Goal: Task Accomplishment & Management: Complete application form

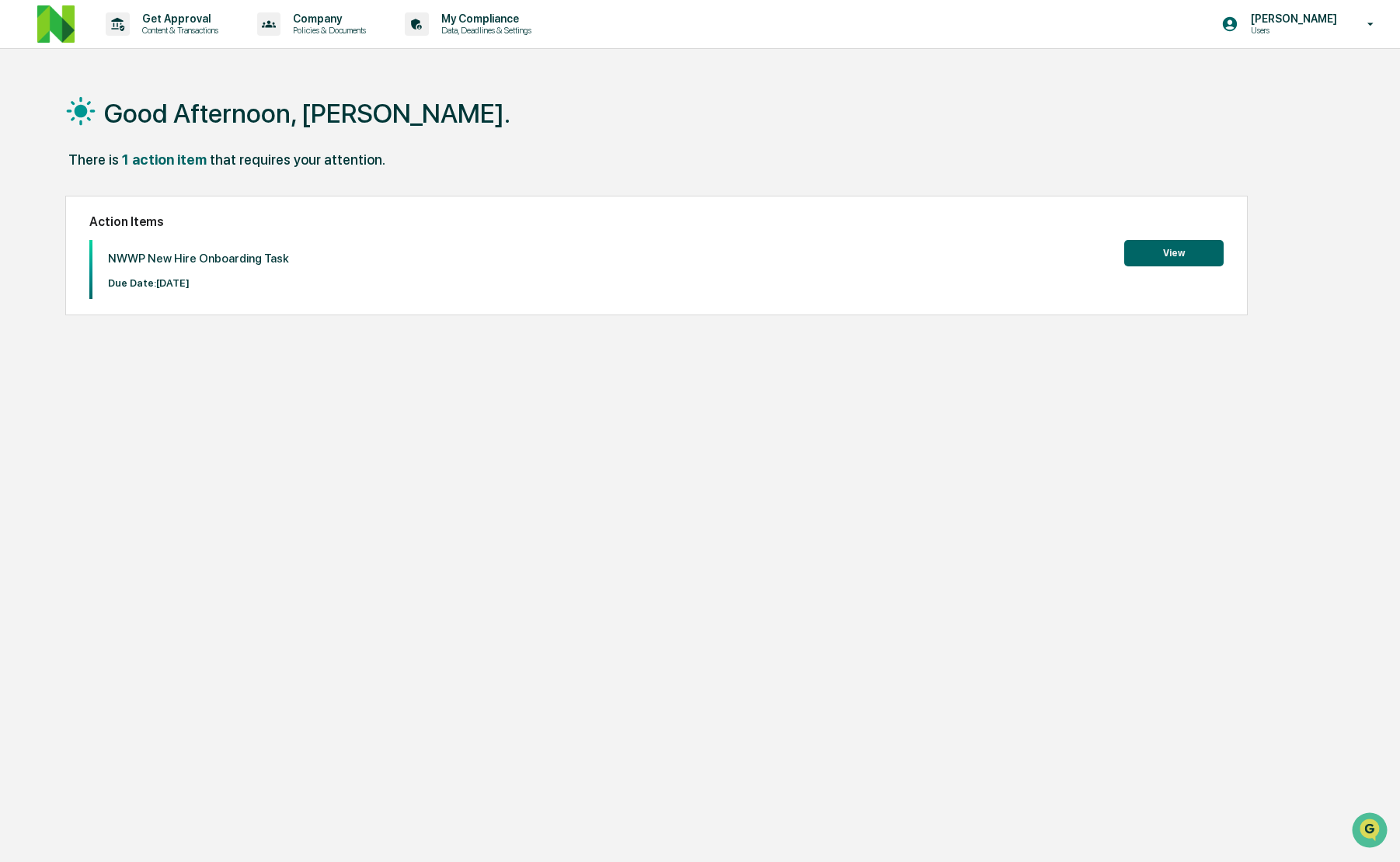
click at [1199, 251] on button "View" at bounding box center [1174, 252] width 100 height 26
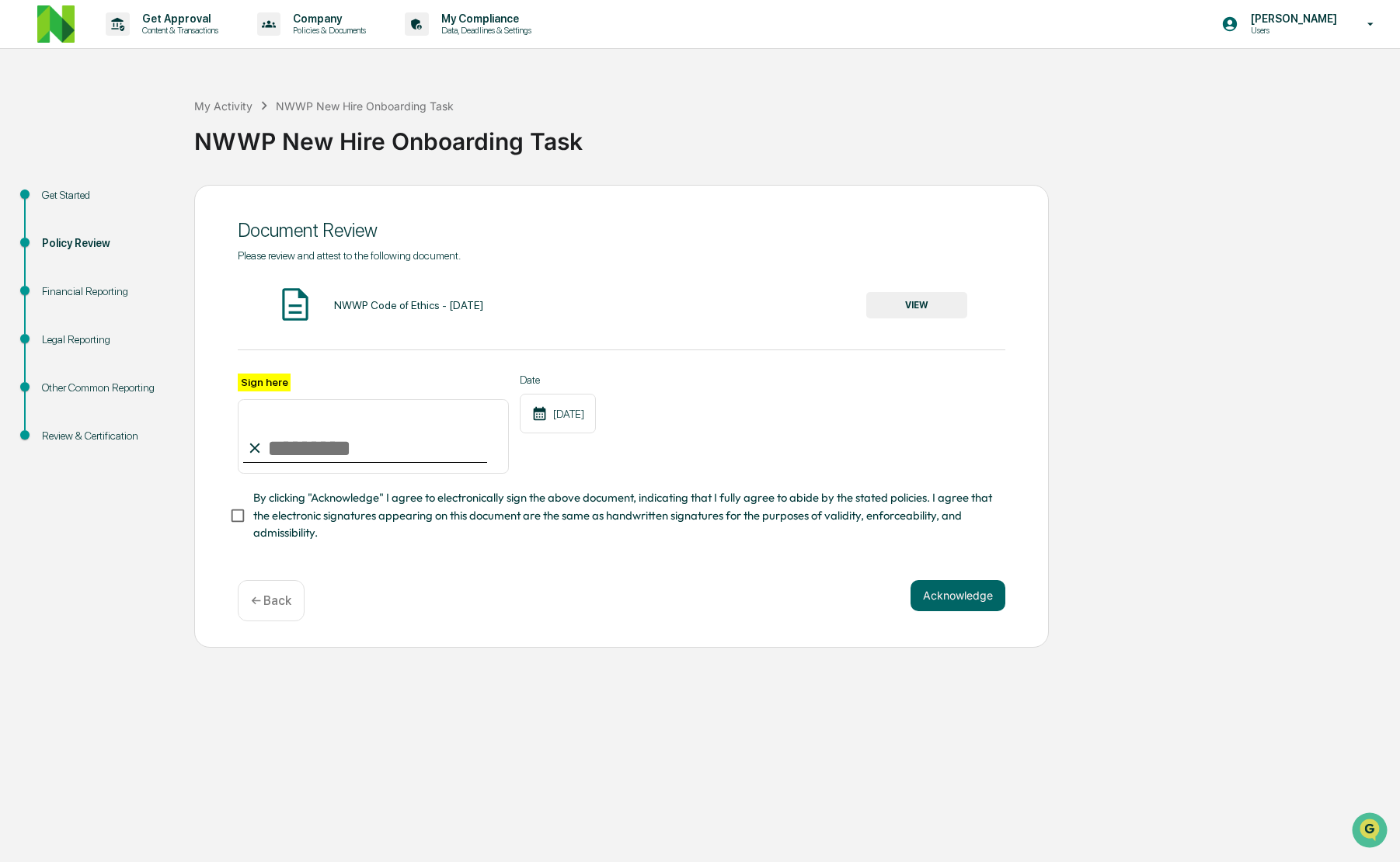
click at [919, 318] on button "VIEW" at bounding box center [917, 304] width 101 height 26
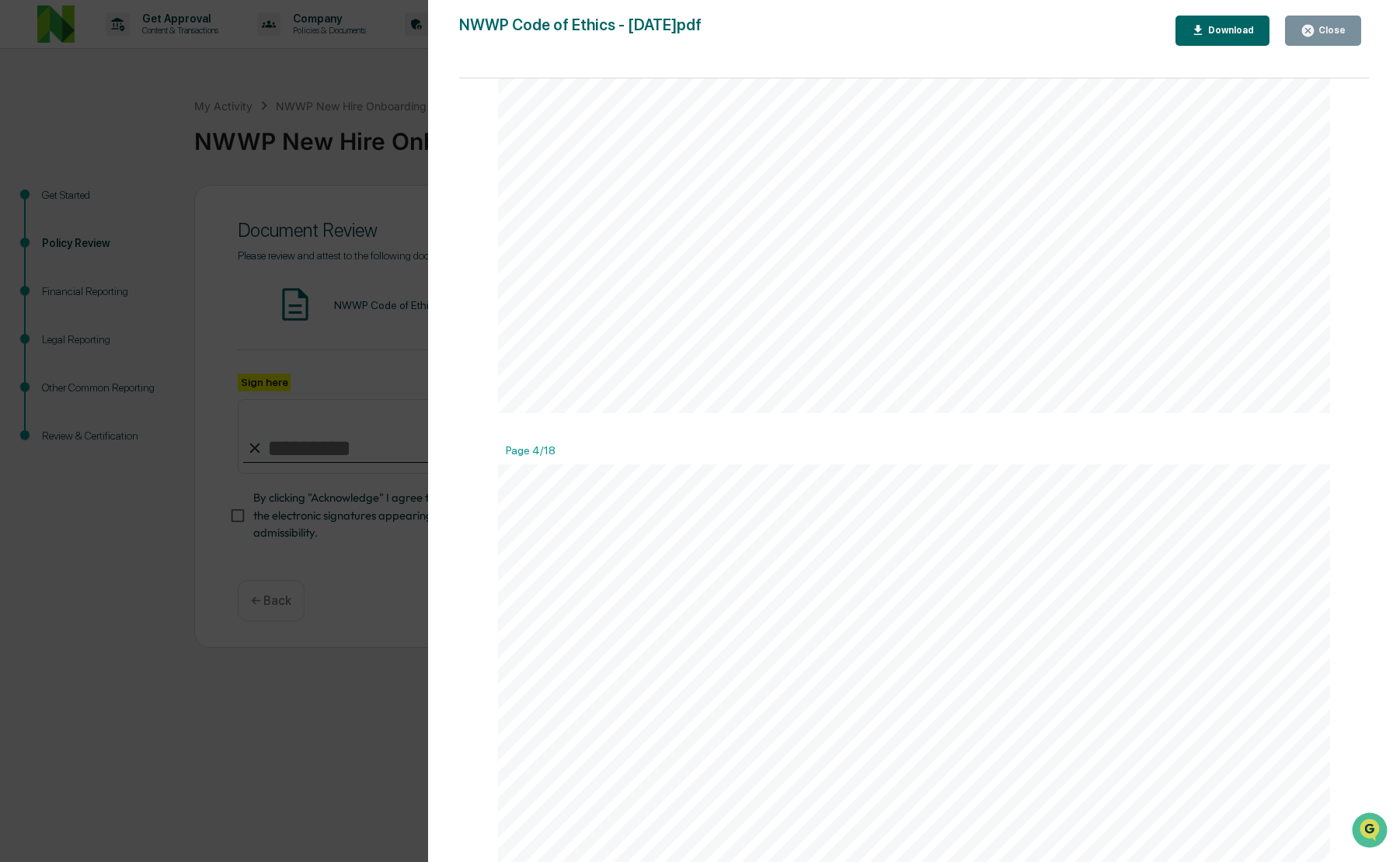
scroll to position [3084, 0]
click at [777, 211] on span "Personal transactions in securities by" at bounding box center [715, 215] width 241 height 16
click at [871, 236] on span "appearance of a conflict of interest on the part of such personnel with the int…" at bounding box center [906, 233] width 622 height 16
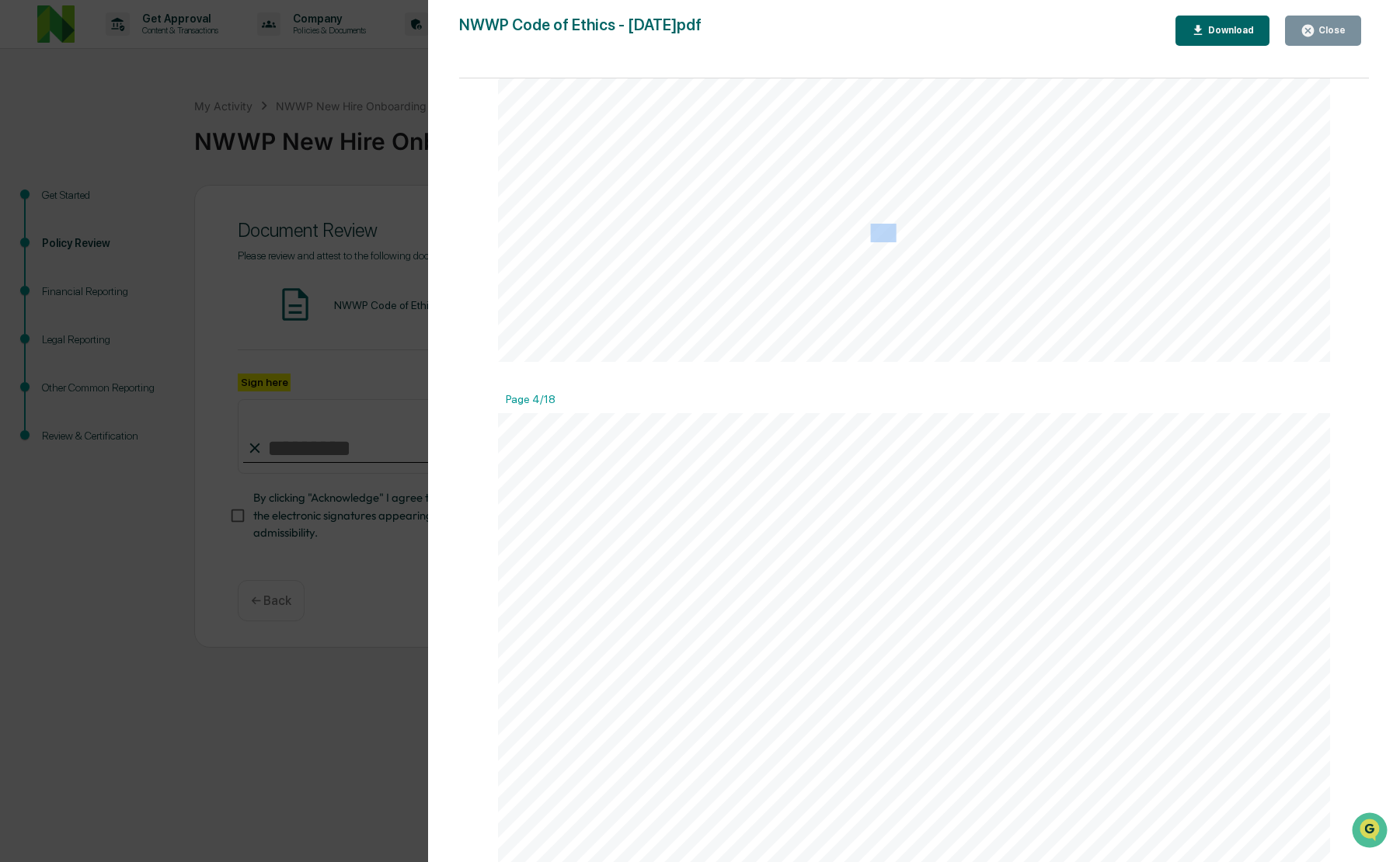
click at [871, 236] on span "appearance of a conflict of interest on the part of such personnel with the int…" at bounding box center [906, 233] width 622 height 16
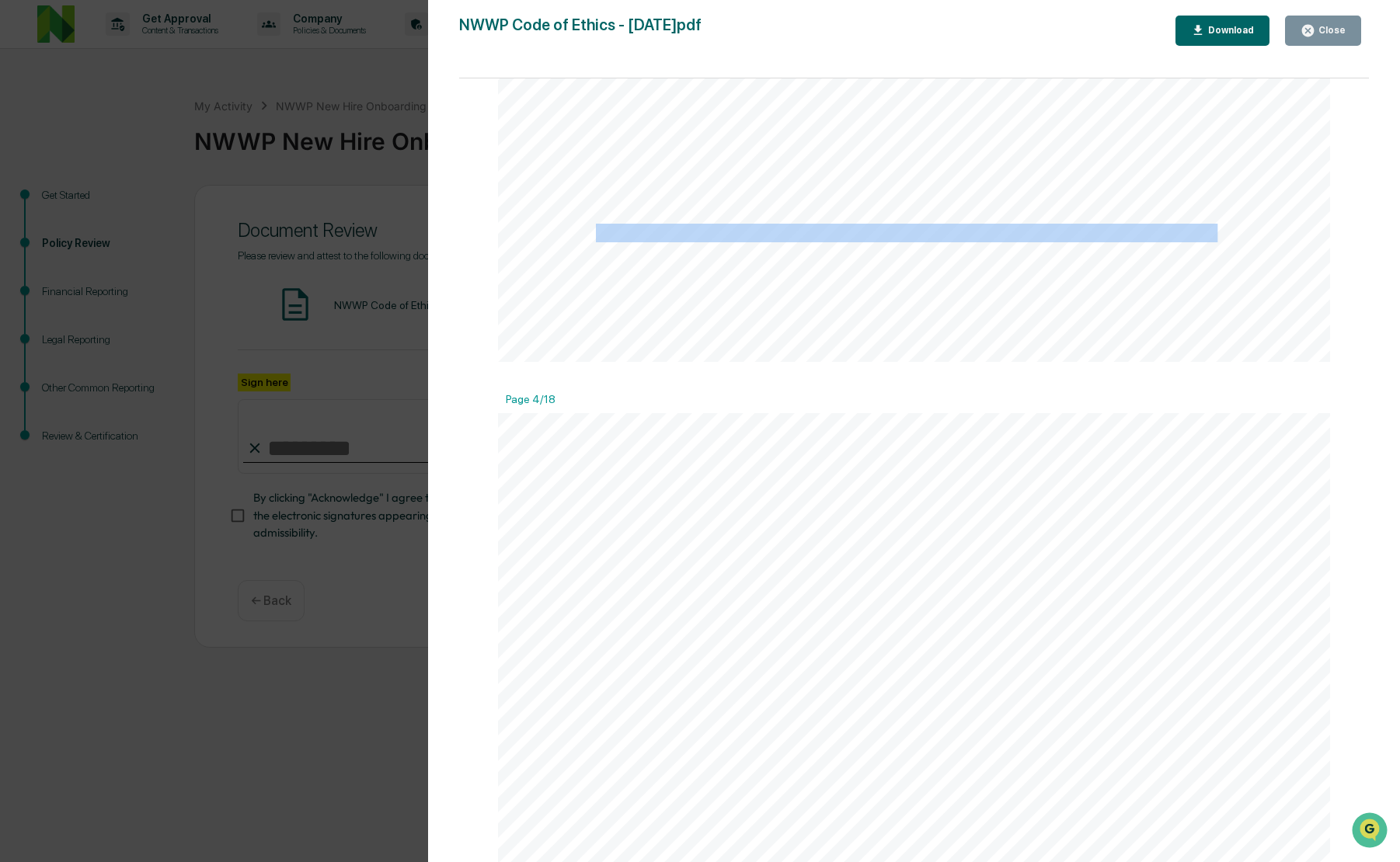
click at [871, 236] on span "appearance of a conflict of interest on the part of such personnel with the int…" at bounding box center [906, 233] width 622 height 16
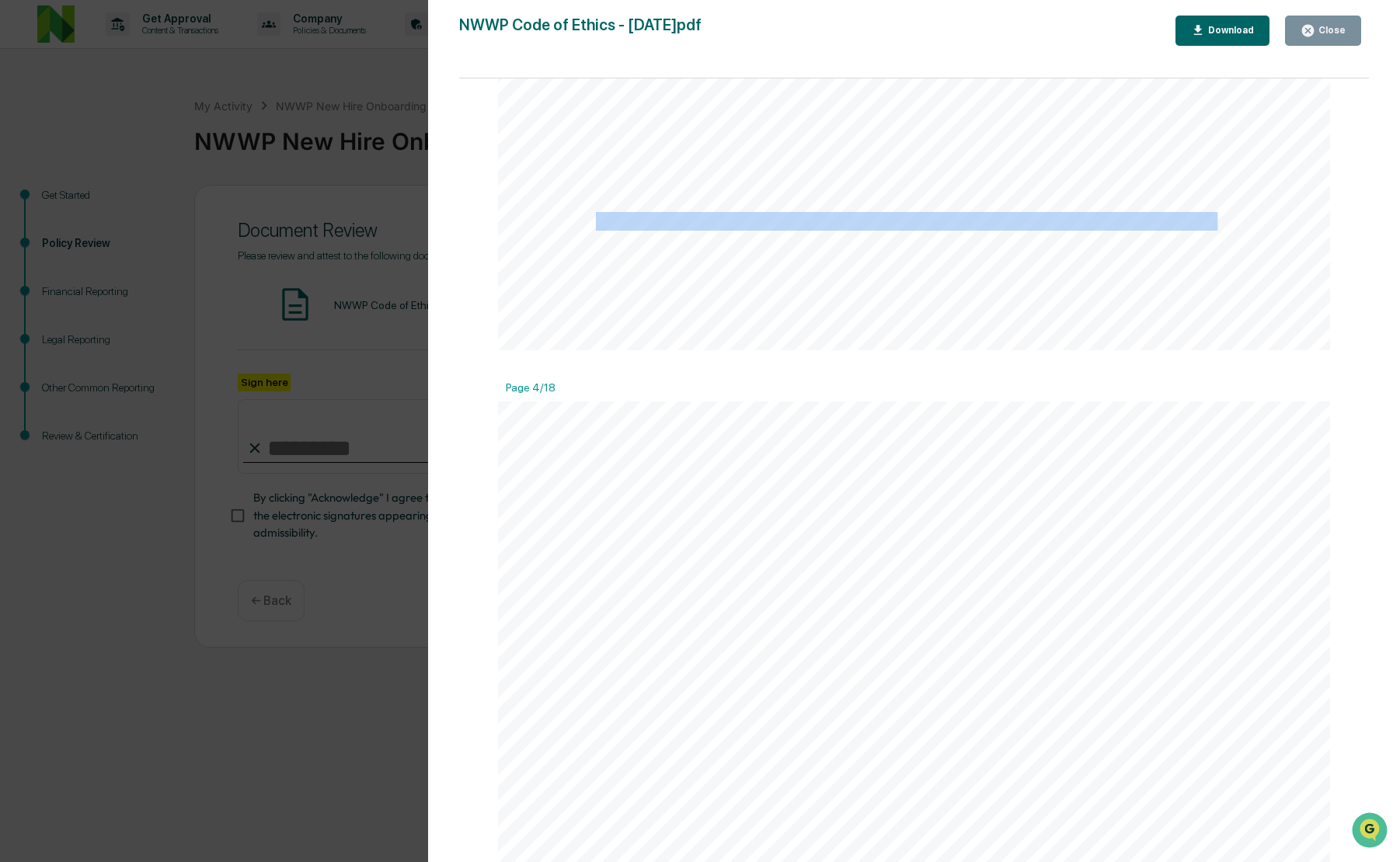
scroll to position [3101, 0]
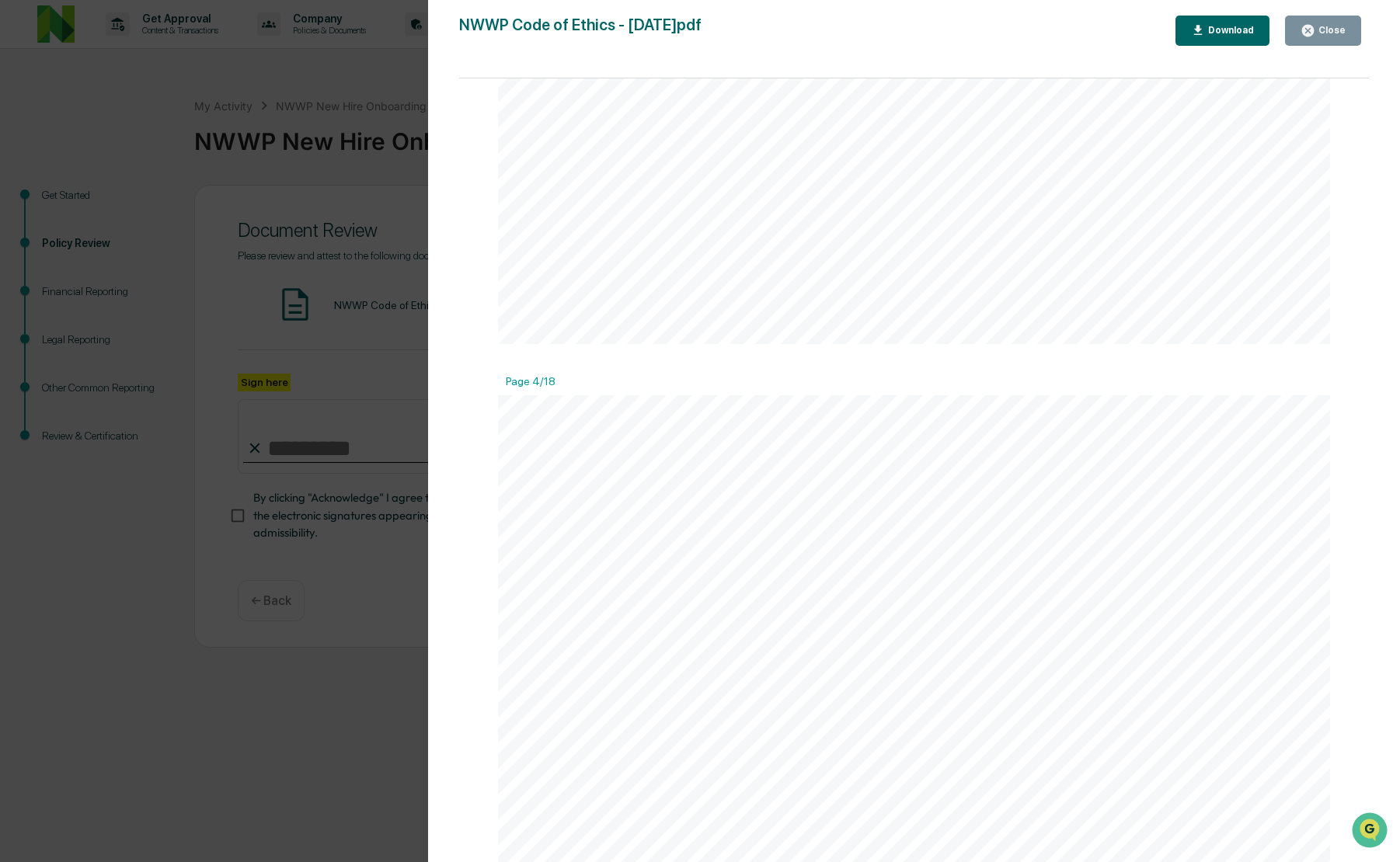
click at [841, 196] on span "Associated Persons" at bounding box center [906, 196] width 132 height 16
click at [855, 486] on span "benefit from his or her position with NWWP at the expense of clients, or that o…" at bounding box center [915, 492] width 639 height 16
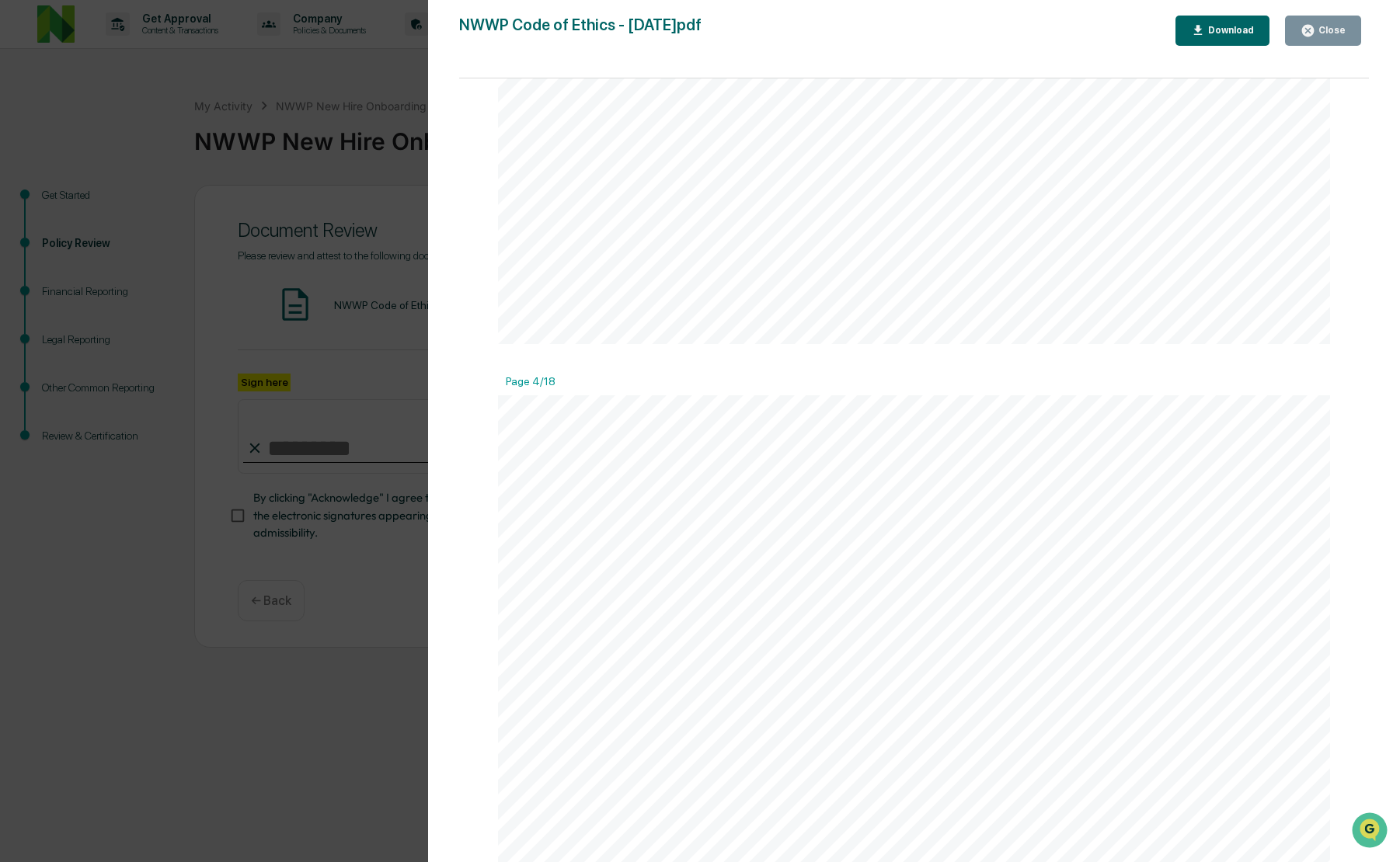
click at [855, 486] on span "benefit from his or her position with NWWP at the expense of clients, or that o…" at bounding box center [915, 492] width 639 height 16
click at [840, 475] on span "must avoid actions or activities that allow (or appear to allow) a person to pr…" at bounding box center [1003, 473] width 540 height 16
click at [830, 493] on span "benefit from his or her position with NWWP at the expense of clients, or that o…" at bounding box center [915, 492] width 639 height 16
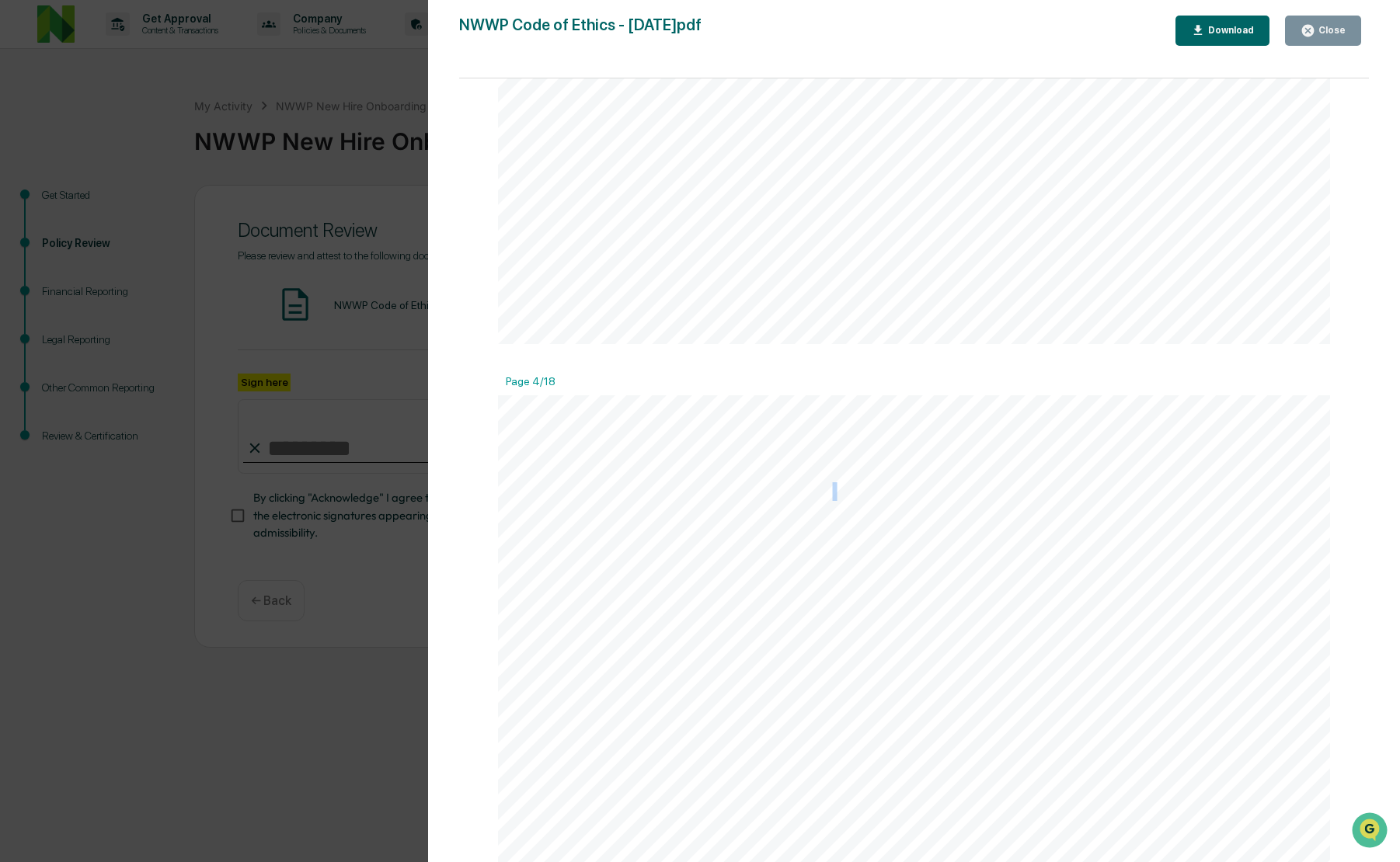
click at [830, 493] on span "benefit from his or her position with NWWP at the expense of clients, or that o…" at bounding box center [915, 492] width 639 height 16
click at [806, 445] on span "are naturally prohibited from engaging in any practice that defrauds or misleads" at bounding box center [1017, 447] width 520 height 16
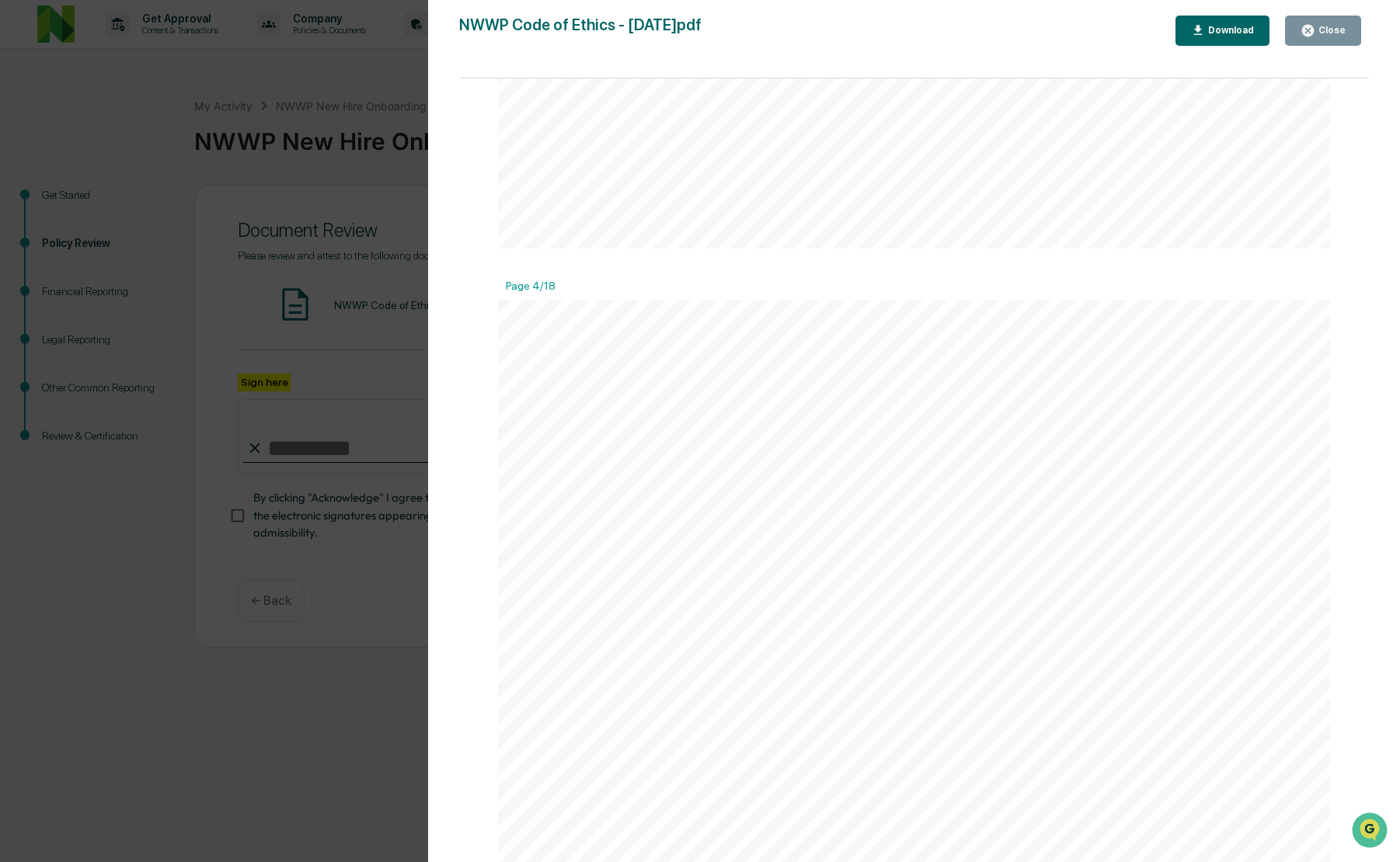
click at [806, 445] on span "are naturally prohibited from engaging in any practice that defrauds or misleads" at bounding box center [1017, 447] width 520 height 16
click at [801, 461] on span "any client, or engaging in any manipulative or deceitful practice with respect …" at bounding box center [921, 466] width 652 height 16
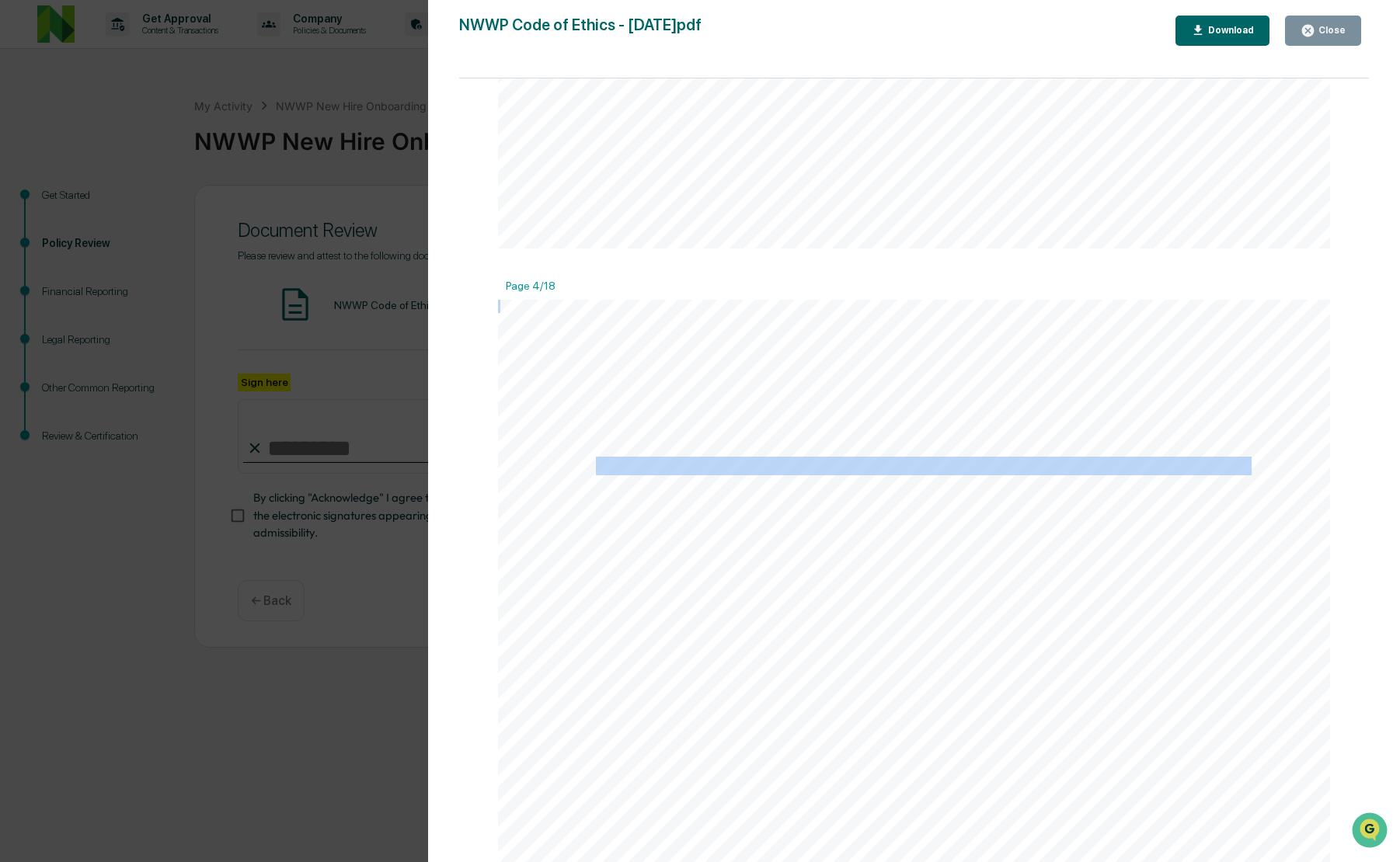
click at [801, 461] on span "any client, or engaging in any manipulative or deceitful practice with respect …" at bounding box center [921, 466] width 652 height 16
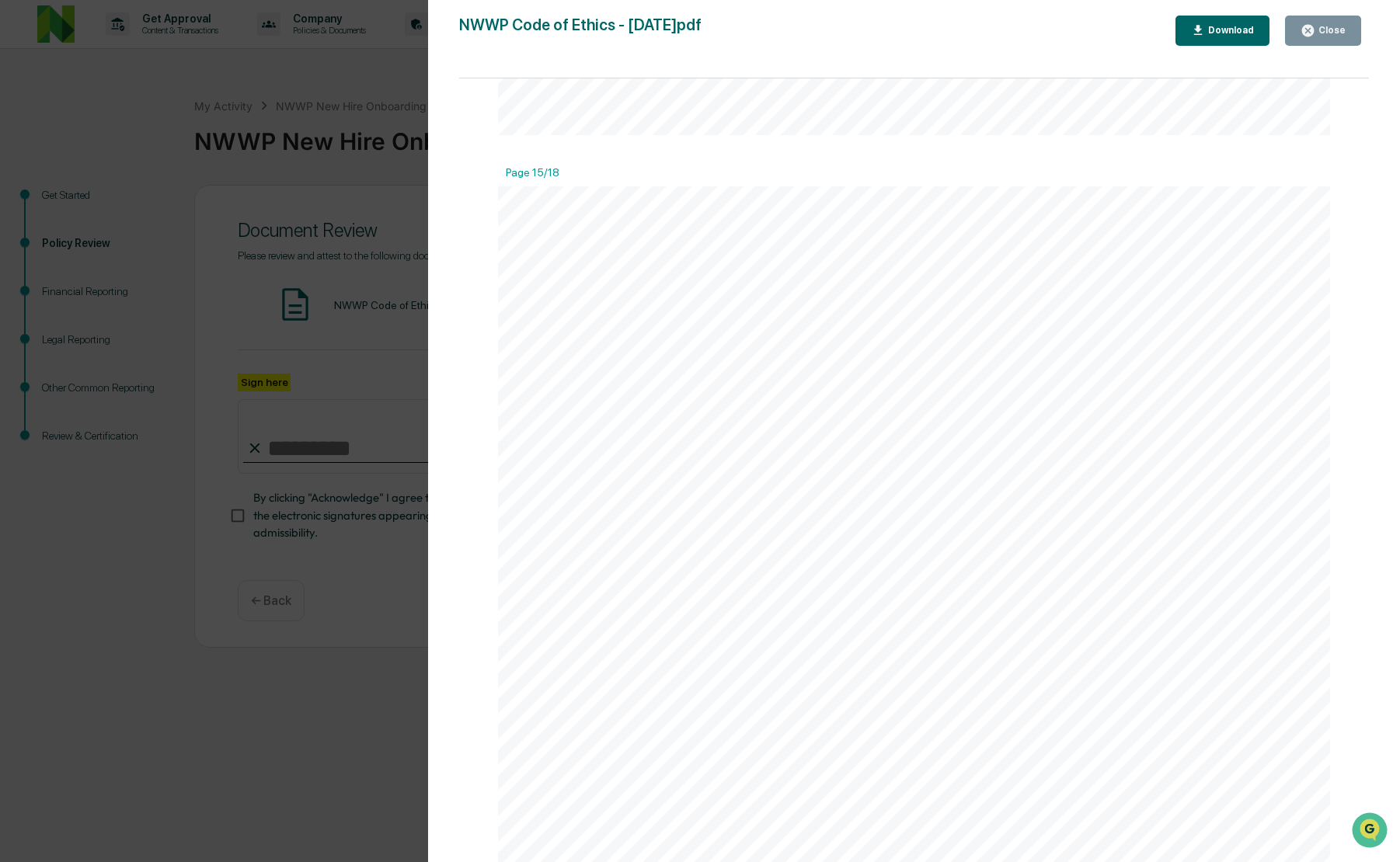
scroll to position [15623, 0]
click at [1309, 32] on icon "button" at bounding box center [1308, 31] width 12 height 12
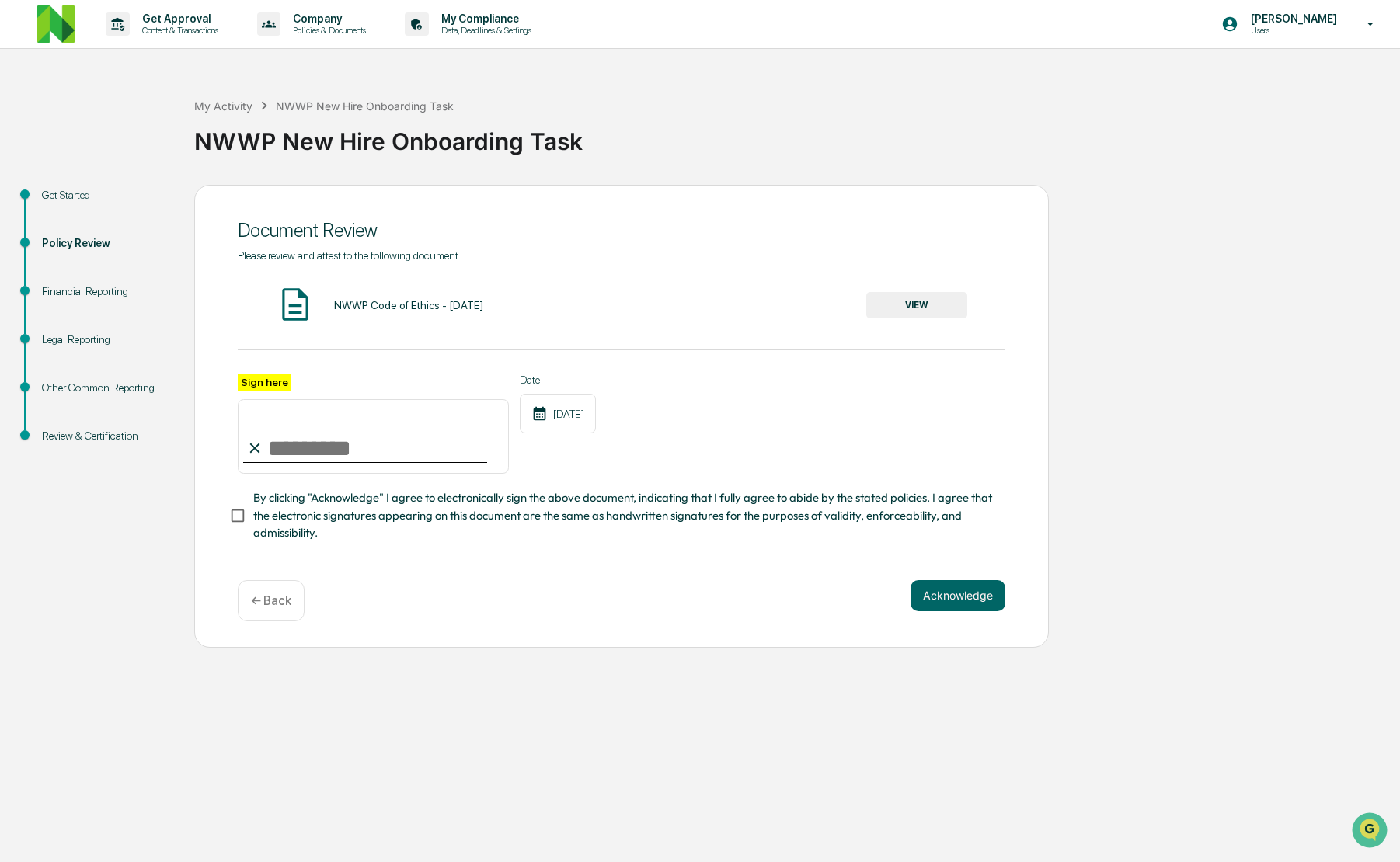
click at [285, 442] on input "Sign here" at bounding box center [373, 436] width 271 height 74
type input "**********"
click at [719, 560] on div "**********" at bounding box center [622, 407] width 768 height 316
click at [642, 516] on span "By clicking "Acknowledge" I agree to electronically sign the above document, in…" at bounding box center [623, 515] width 740 height 52
click at [962, 604] on button "Acknowledge" at bounding box center [958, 595] width 95 height 31
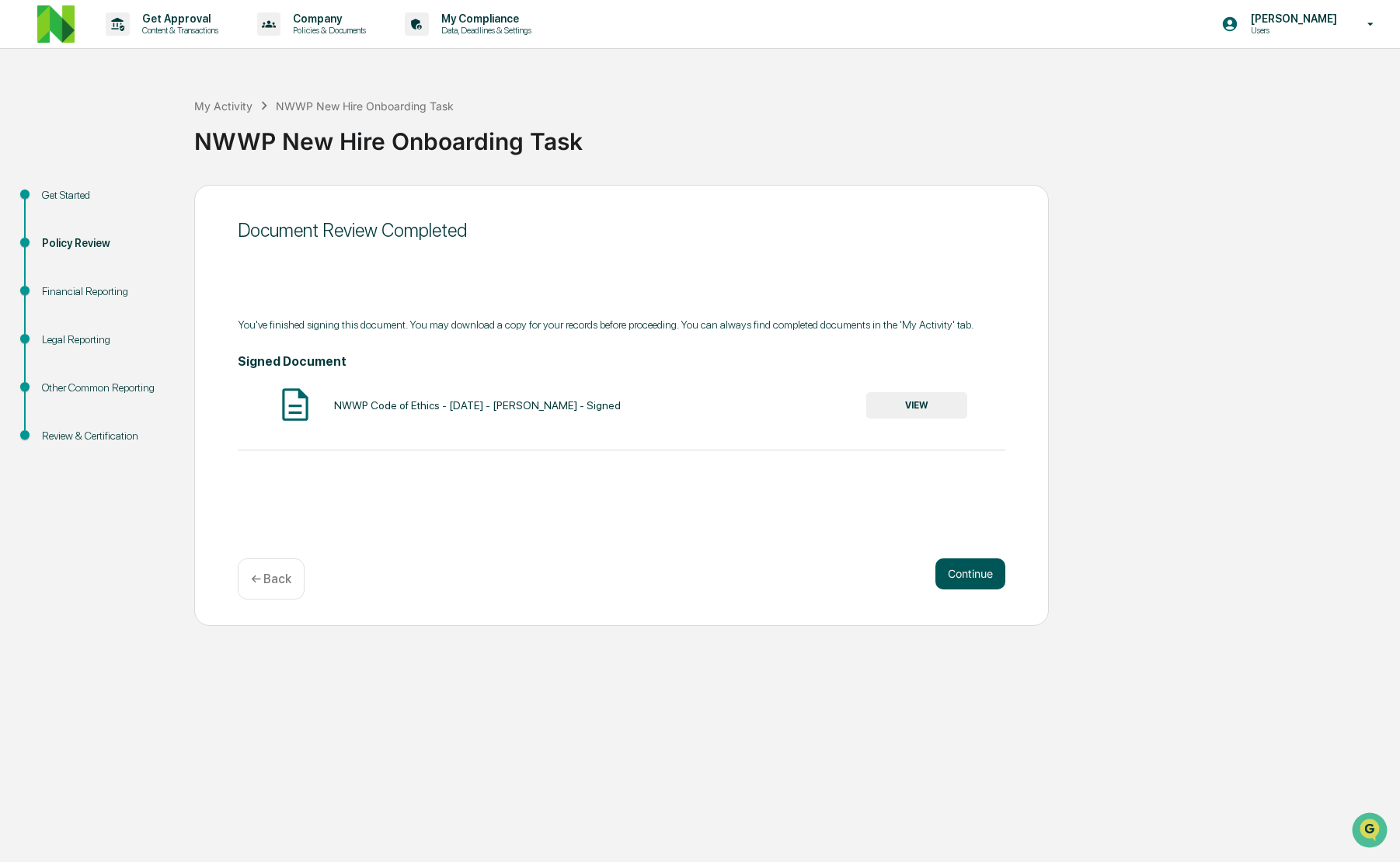
click at [951, 570] on button "Continue" at bounding box center [970, 574] width 70 height 31
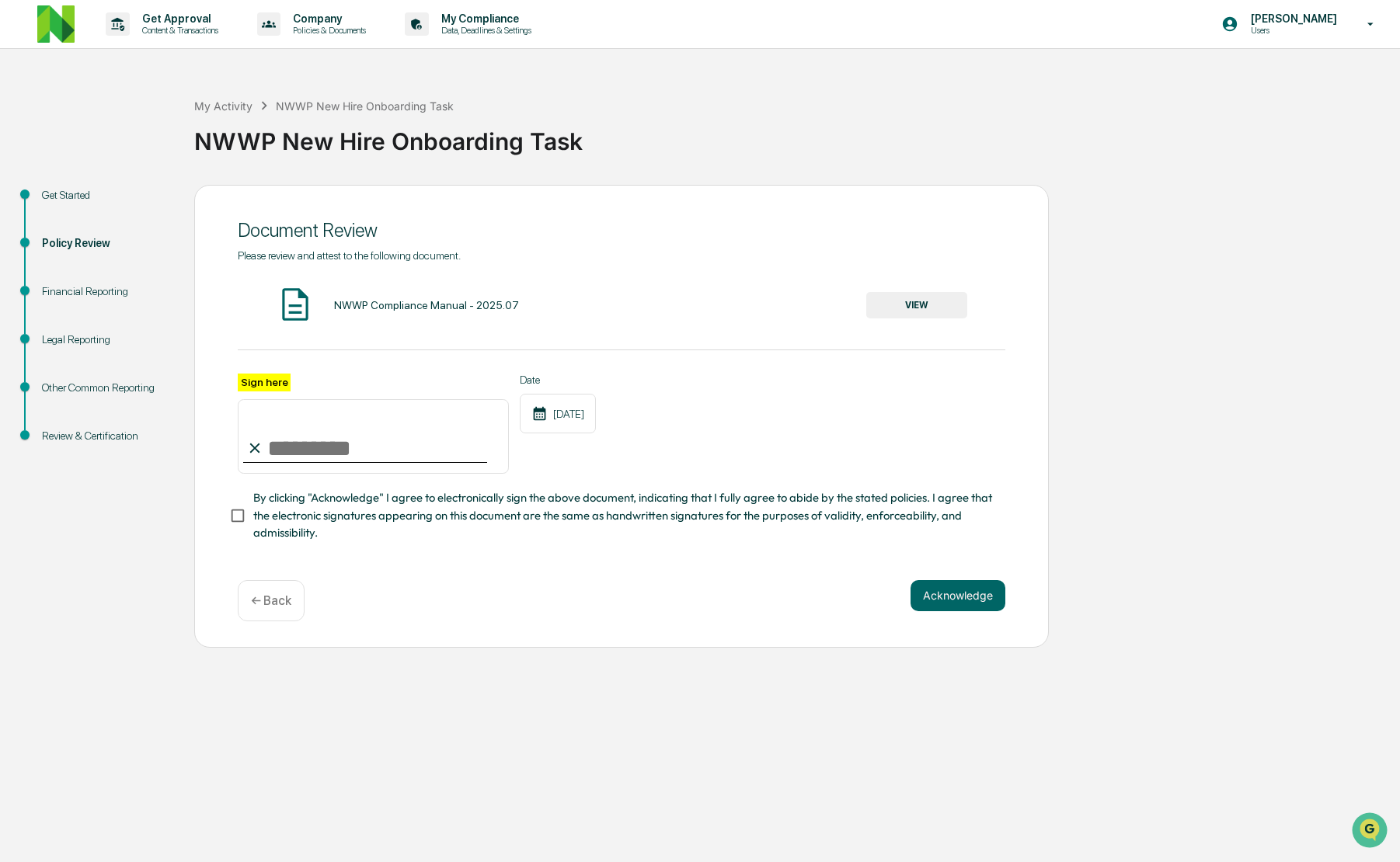
click at [912, 287] on div "NWWP Compliance Manual - 2025.07 VIEW" at bounding box center [622, 305] width 768 height 42
click at [906, 296] on button "VIEW" at bounding box center [917, 304] width 101 height 26
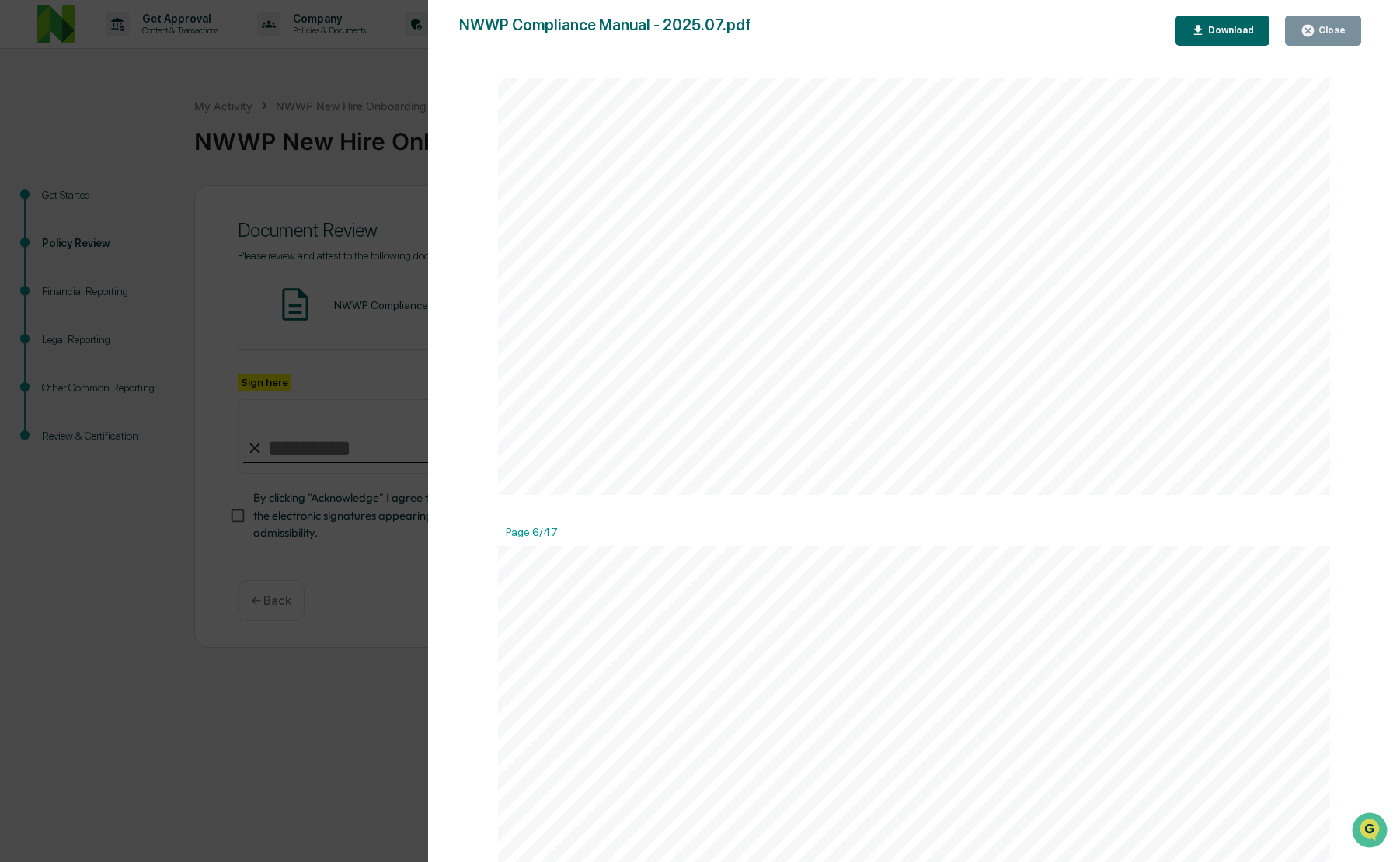
scroll to position [5704, 0]
click at [1315, 38] on button "Close" at bounding box center [1323, 30] width 76 height 30
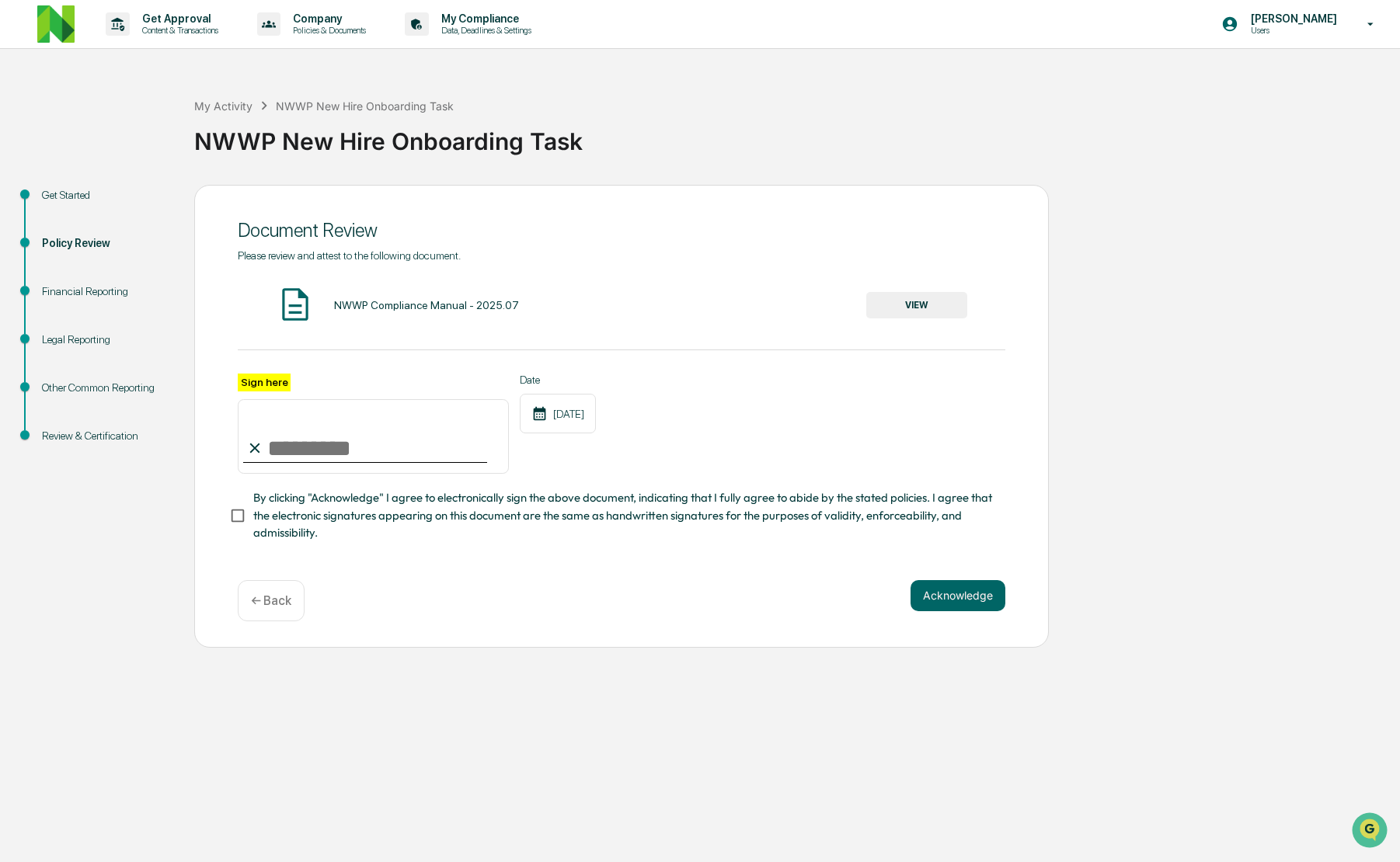
click at [408, 456] on input "Sign here" at bounding box center [373, 436] width 271 height 74
type input "**********"
click at [499, 504] on span "By clicking "Acknowledge" I agree to electronically sign the above document, in…" at bounding box center [623, 515] width 740 height 52
click at [951, 595] on button "Acknowledge" at bounding box center [958, 595] width 95 height 31
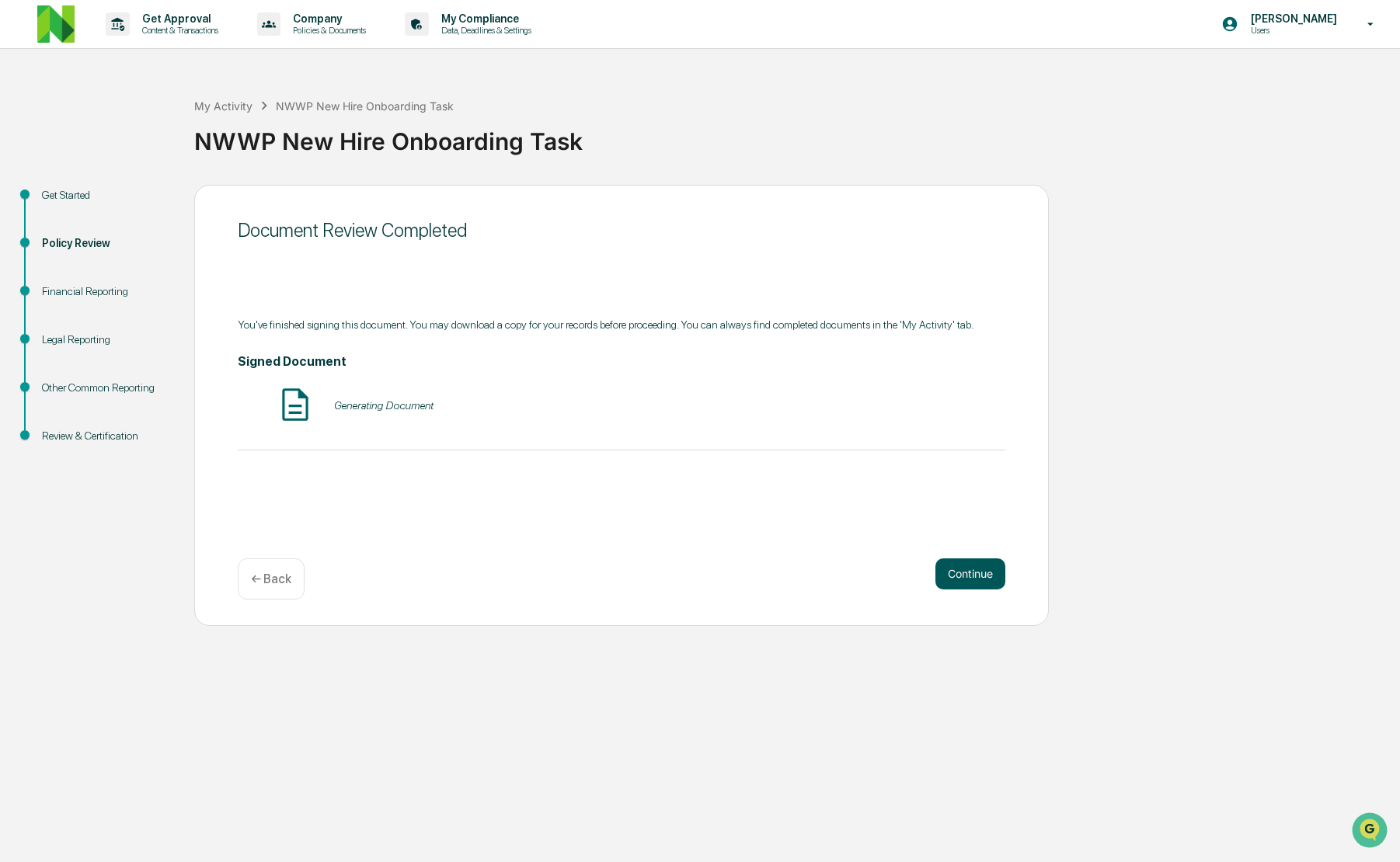
click at [961, 566] on button "Continue" at bounding box center [970, 574] width 70 height 31
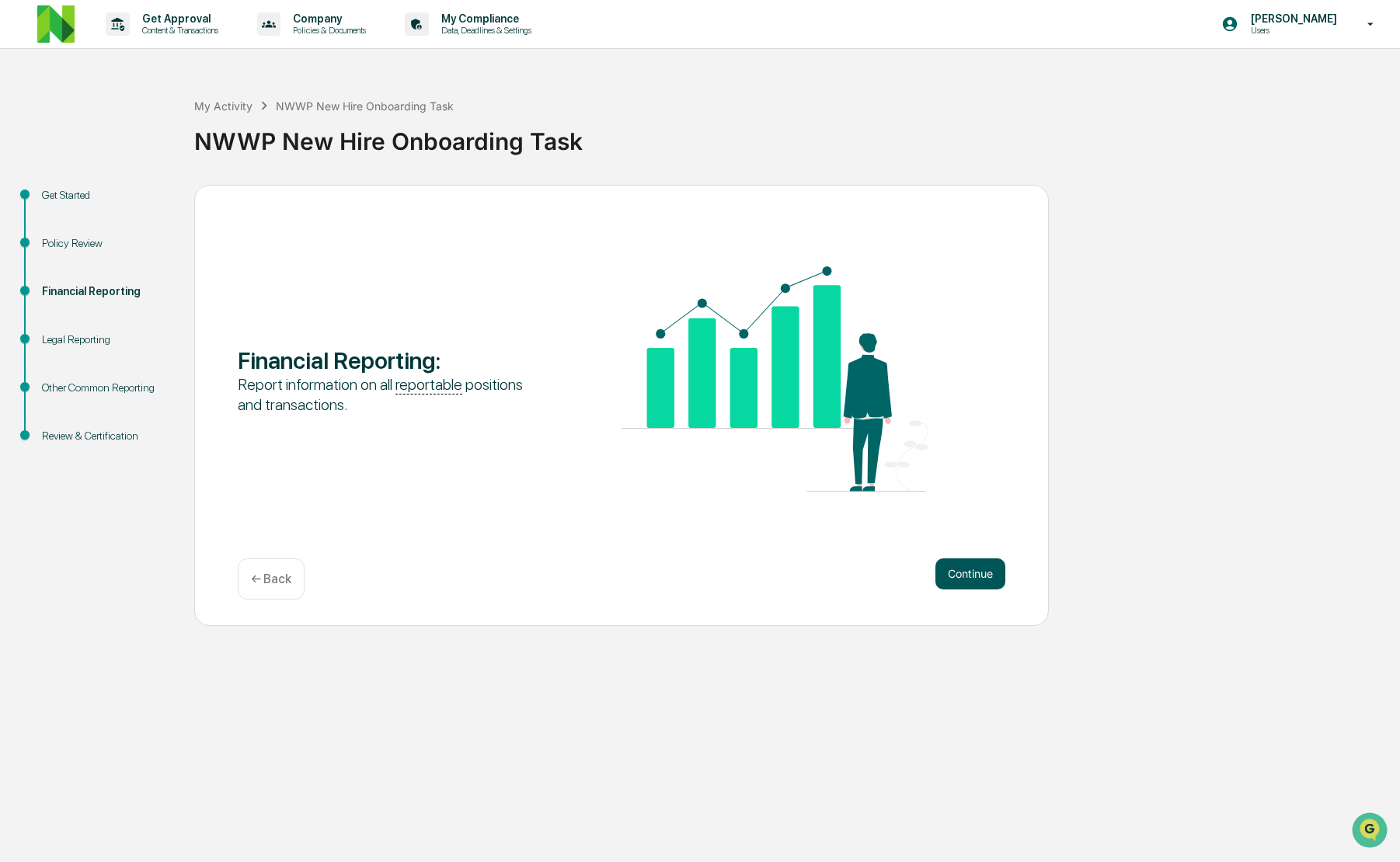
click at [956, 568] on button "Continue" at bounding box center [970, 574] width 70 height 31
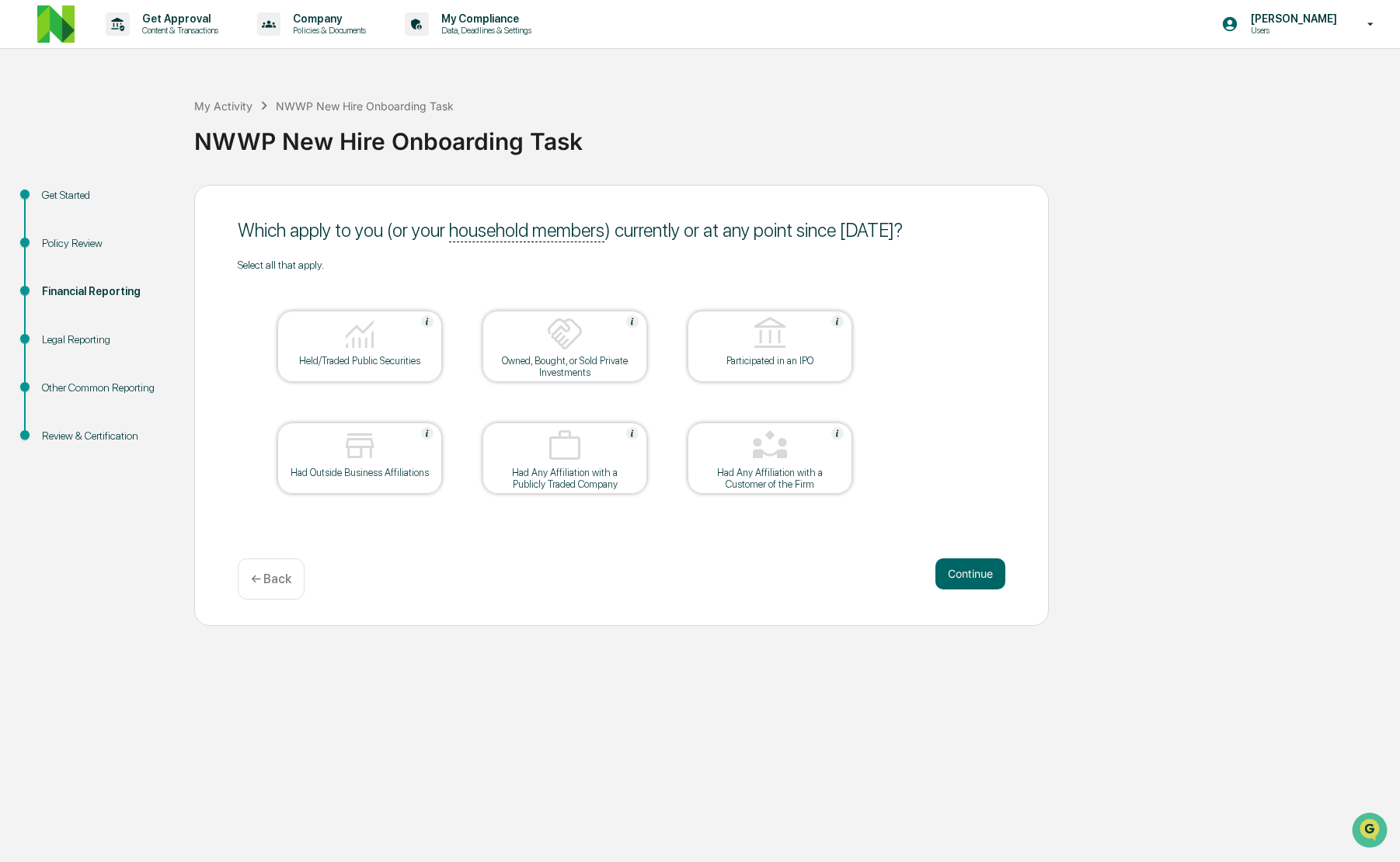
click at [362, 380] on div "Held/Traded Public Securities" at bounding box center [360, 346] width 164 height 72
click at [536, 484] on div "Had Any Affiliation with a Publicly Traded Company" at bounding box center [565, 478] width 140 height 23
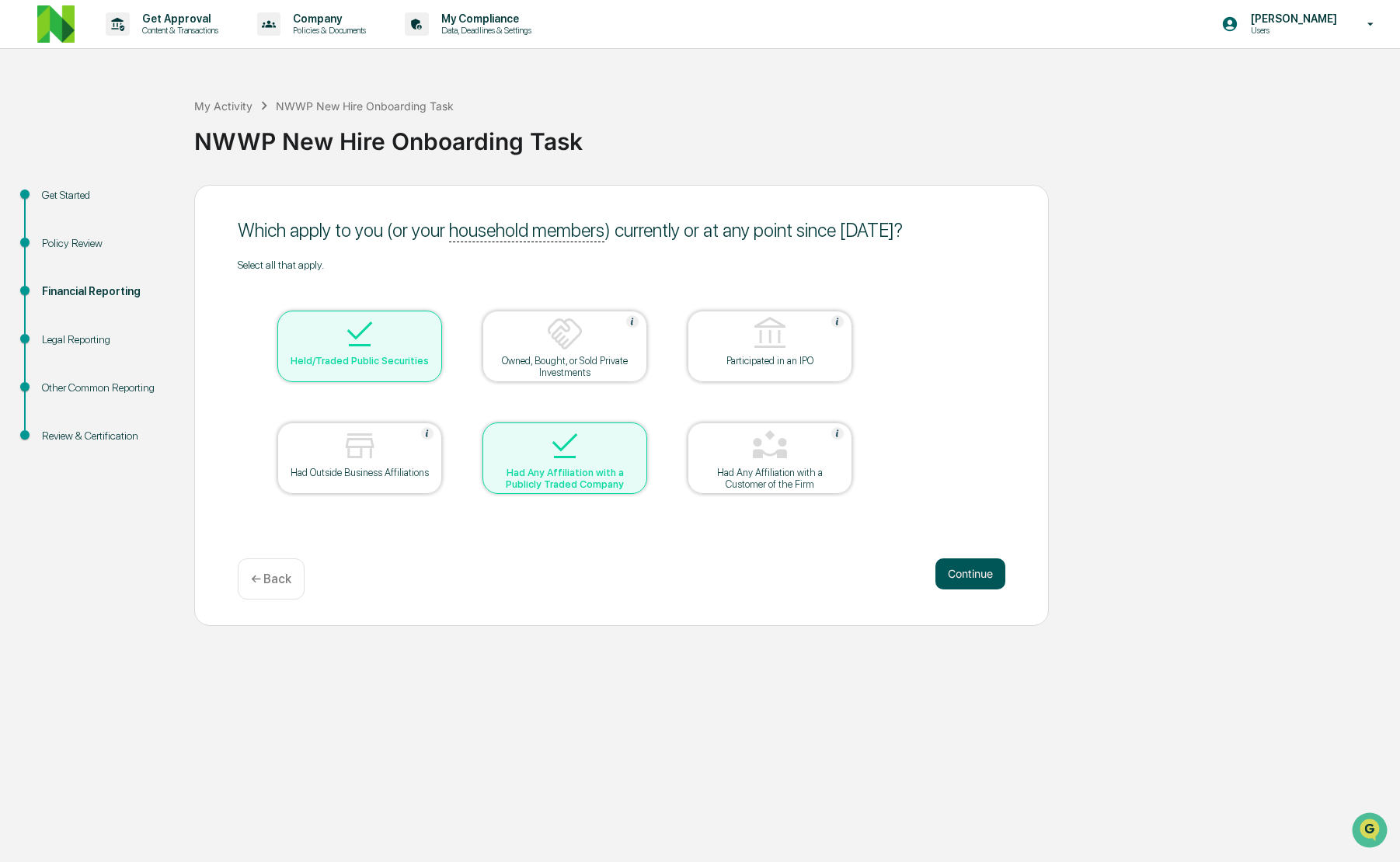
click at [941, 566] on button "Continue" at bounding box center [970, 574] width 70 height 31
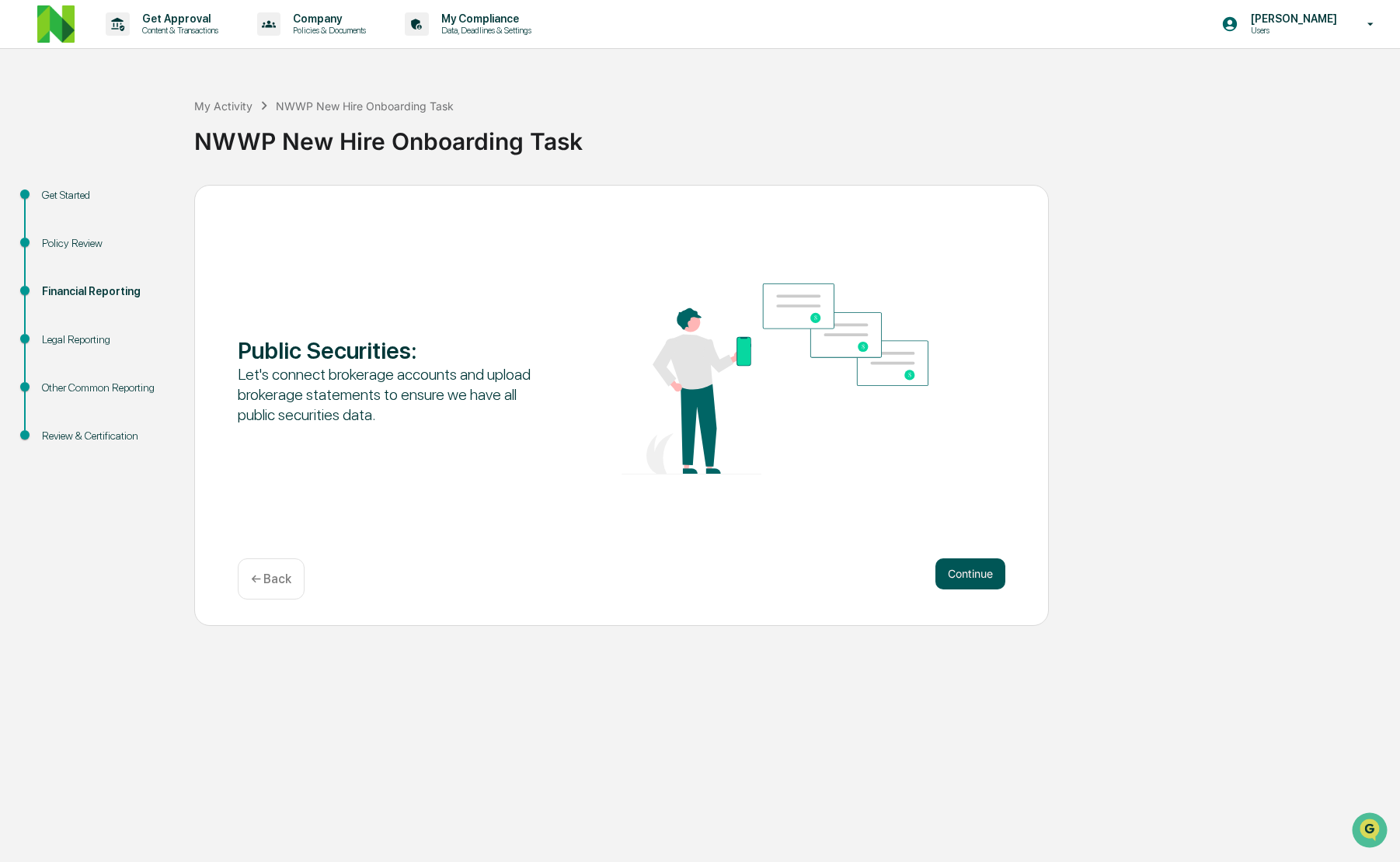
click at [971, 568] on button "Continue" at bounding box center [970, 574] width 70 height 31
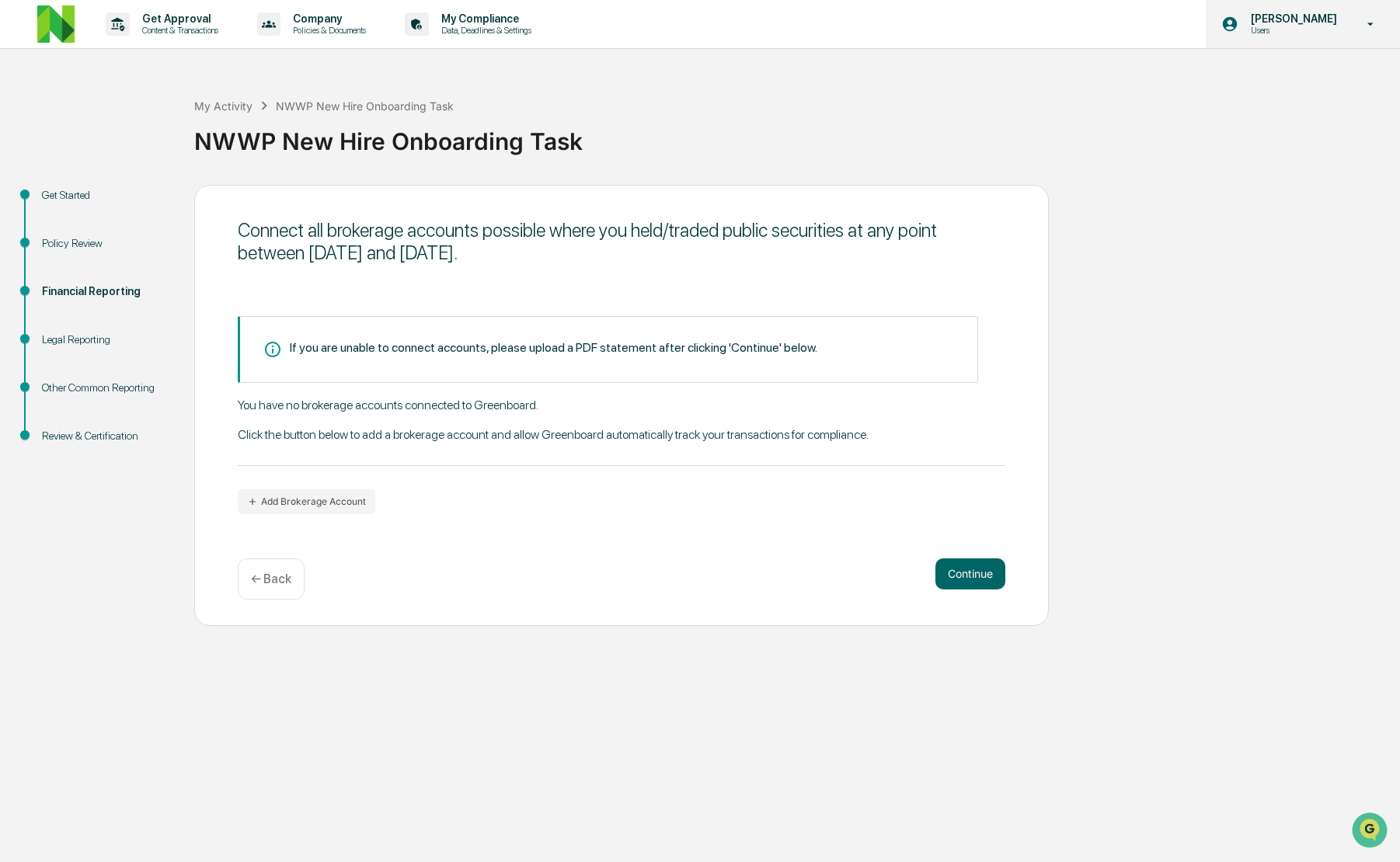
click at [1303, 18] on p "[PERSON_NAME]" at bounding box center [1292, 18] width 106 height 13
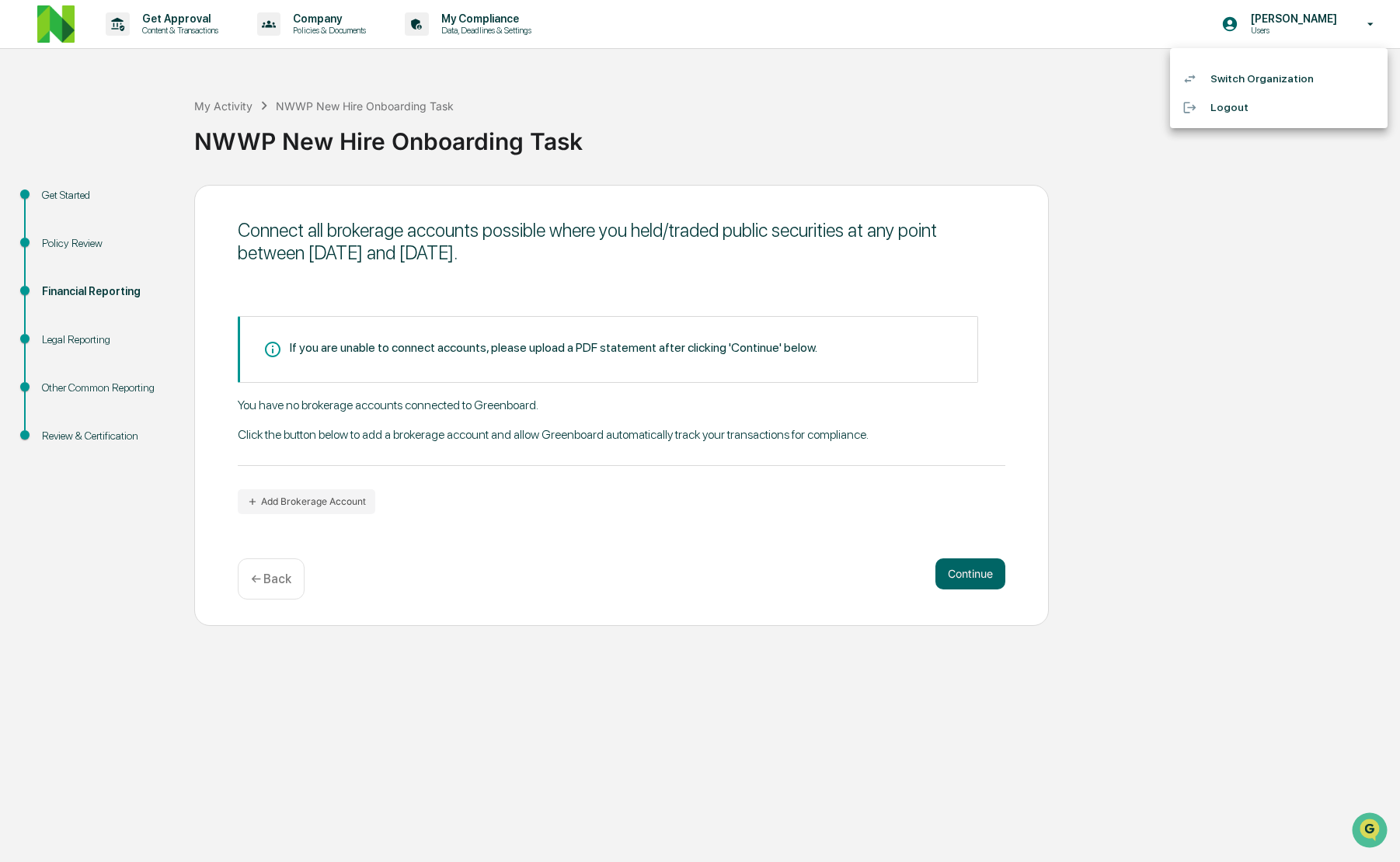
click at [1255, 81] on li "Switch Organization" at bounding box center [1278, 79] width 218 height 29
